Goal: Transaction & Acquisition: Purchase product/service

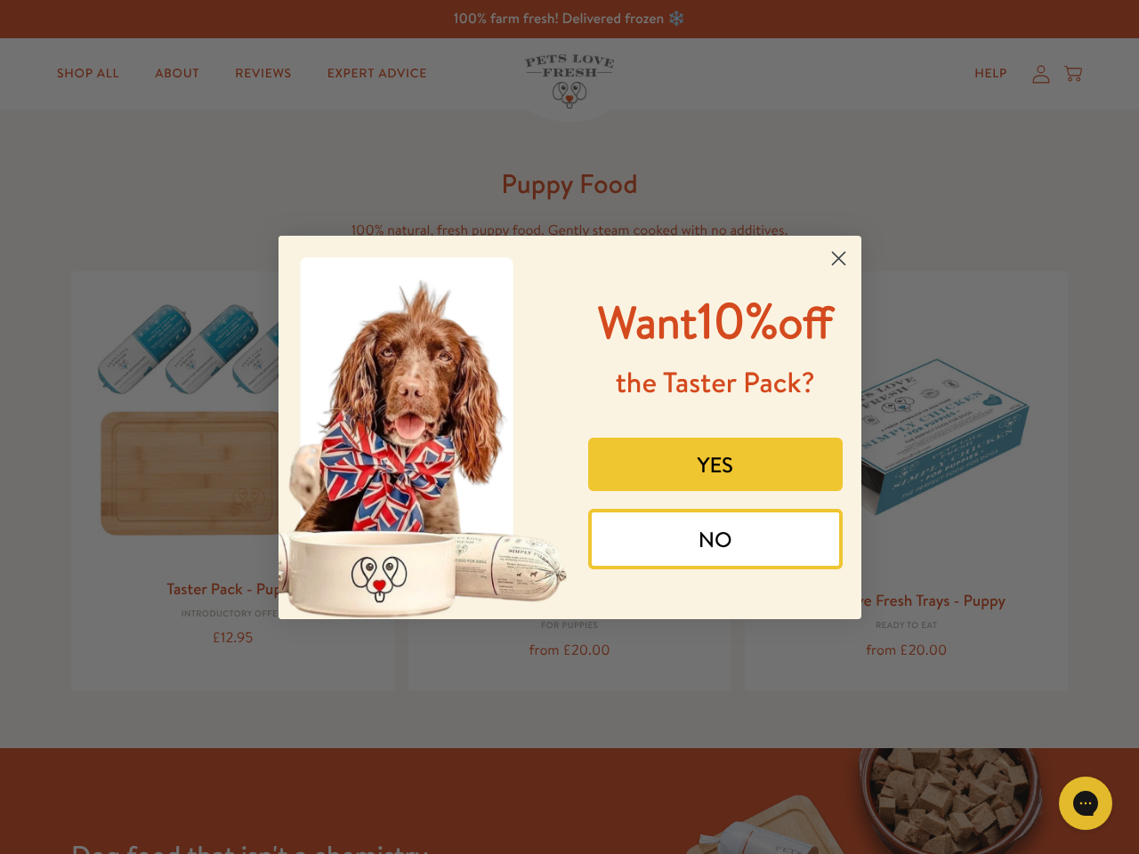
click at [570, 427] on div "Want 10% off the Taster Pack? YES NO" at bounding box center [709, 428] width 279 height 348
click at [838, 258] on icon "Close dialog" at bounding box center [838, 258] width 12 height 12
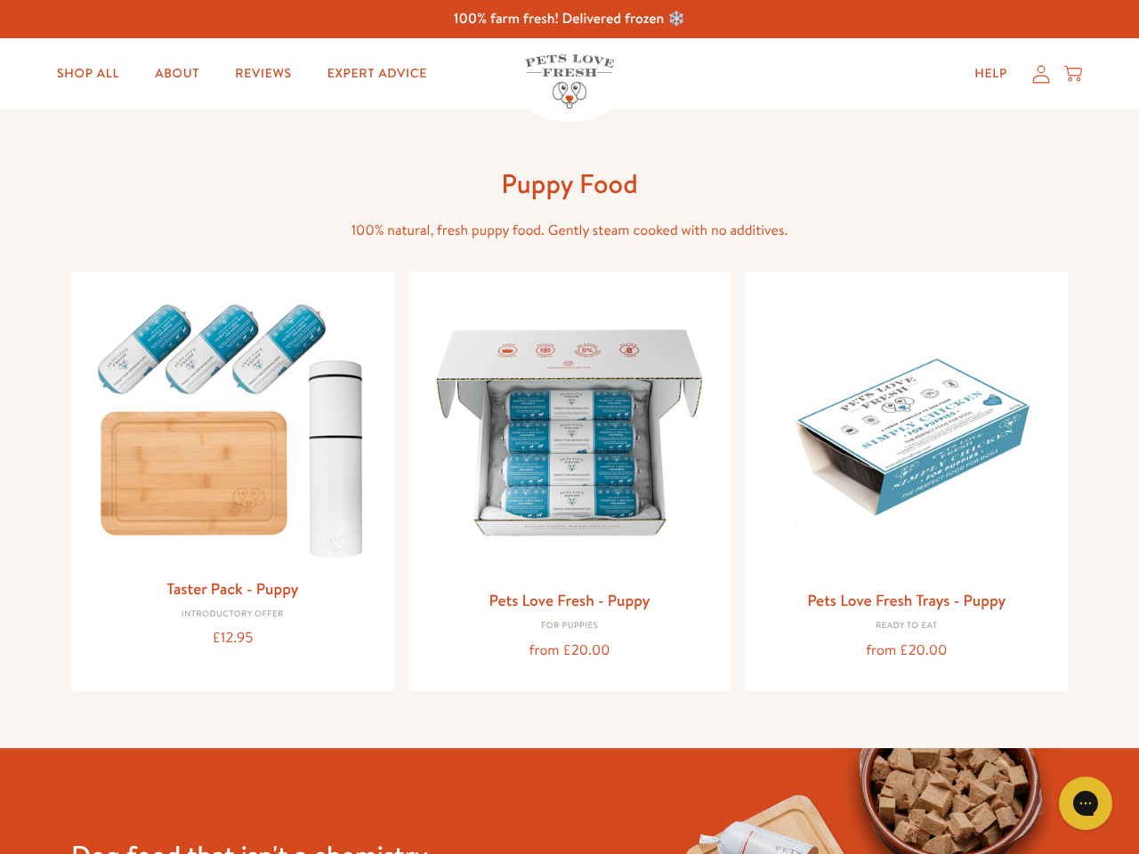
click at [716, 465] on div "Pets Love Fresh - Puppy For puppies from £20.00" at bounding box center [569, 480] width 323 height 419
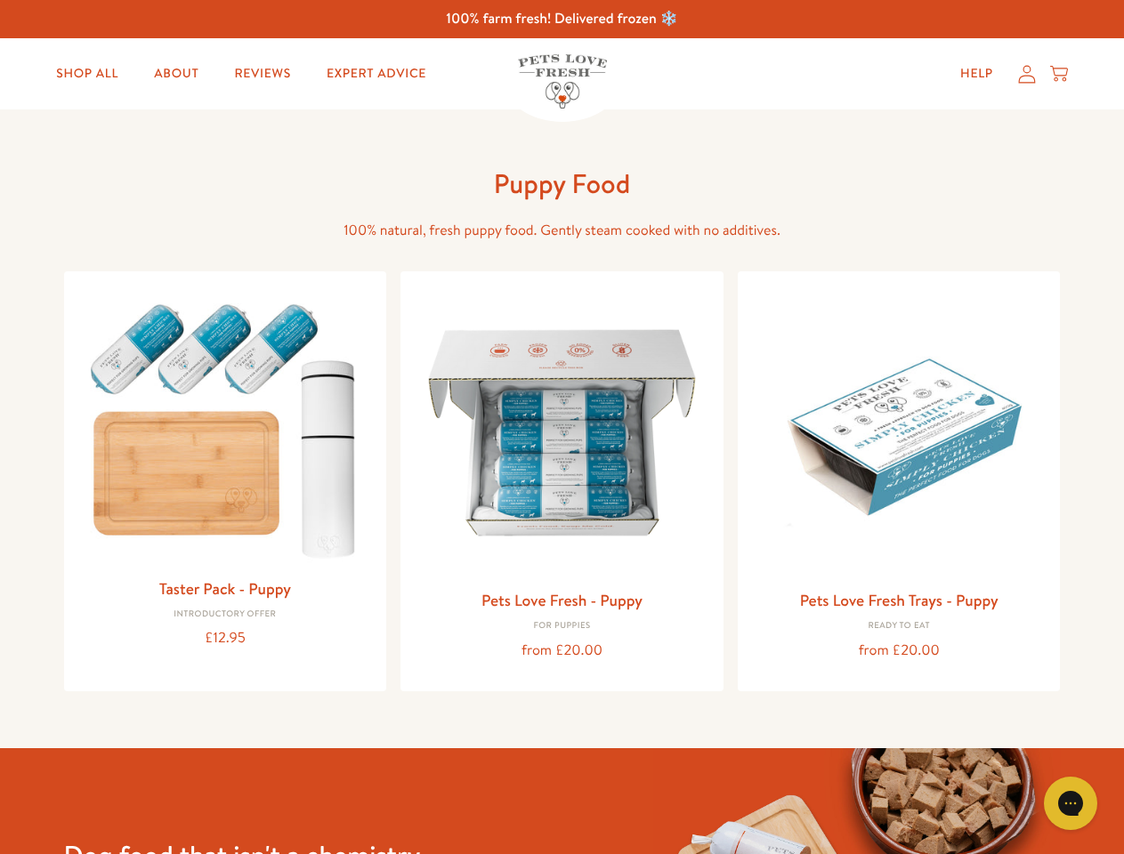
click at [716, 539] on div "Pets Love Fresh - Puppy For puppies from £20.00" at bounding box center [561, 480] width 323 height 419
click at [1086, 804] on div "Gorgias live chat" at bounding box center [1071, 804] width 36 height 36
